Goal: Information Seeking & Learning: Learn about a topic

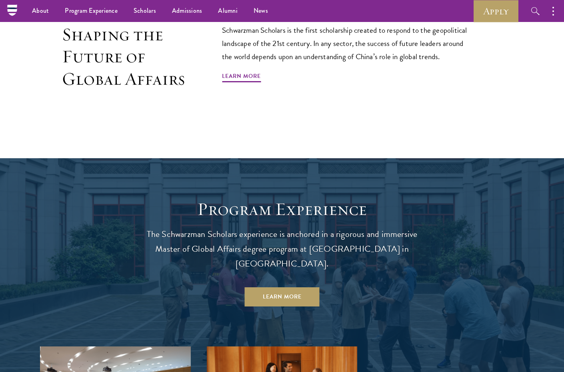
scroll to position [591, 0]
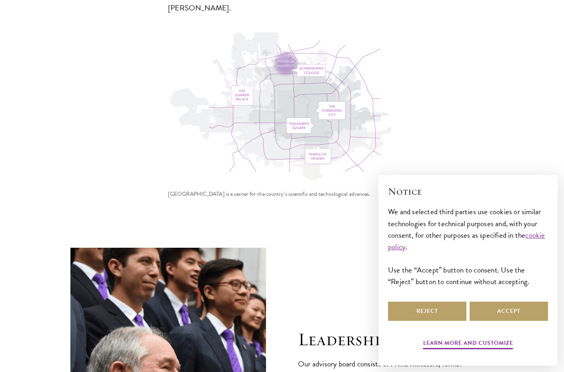
scroll to position [2741, 0]
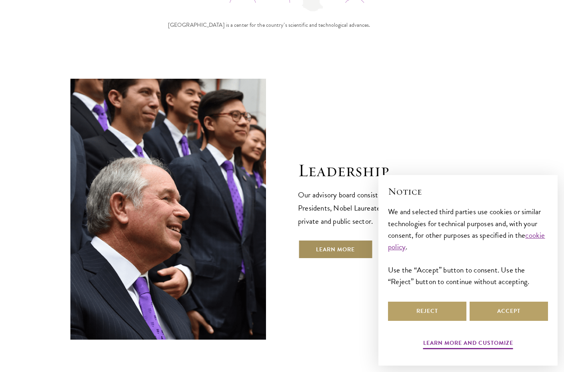
click at [340, 240] on link "Learn More" at bounding box center [335, 249] width 75 height 19
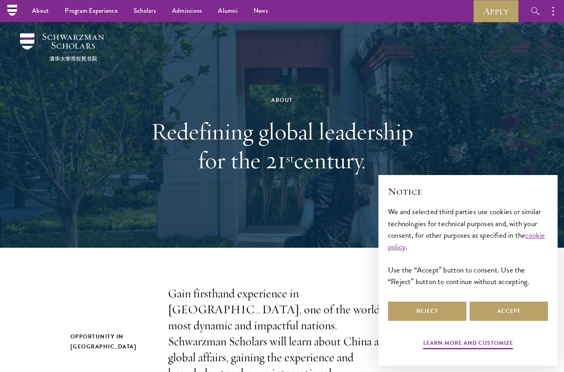
scroll to position [0, 0]
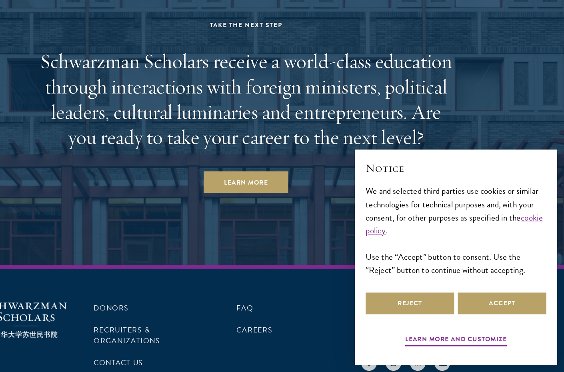
scroll to position [2698, 0]
